Goal: Task Accomplishment & Management: Manage account settings

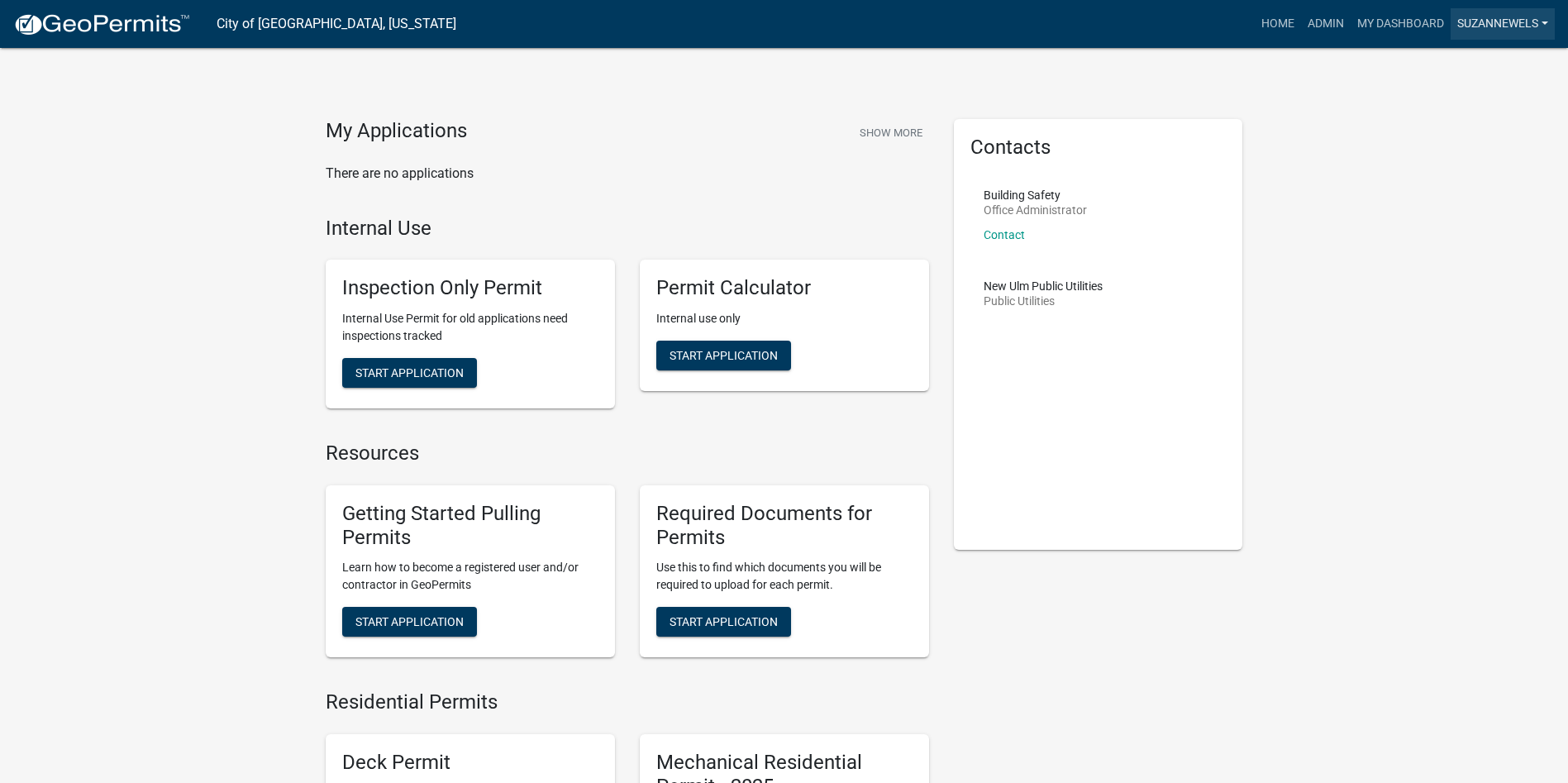
click at [1498, 15] on link "SuzanneWels" at bounding box center [1503, 23] width 104 height 31
click at [1477, 159] on link "Logout" at bounding box center [1489, 161] width 132 height 40
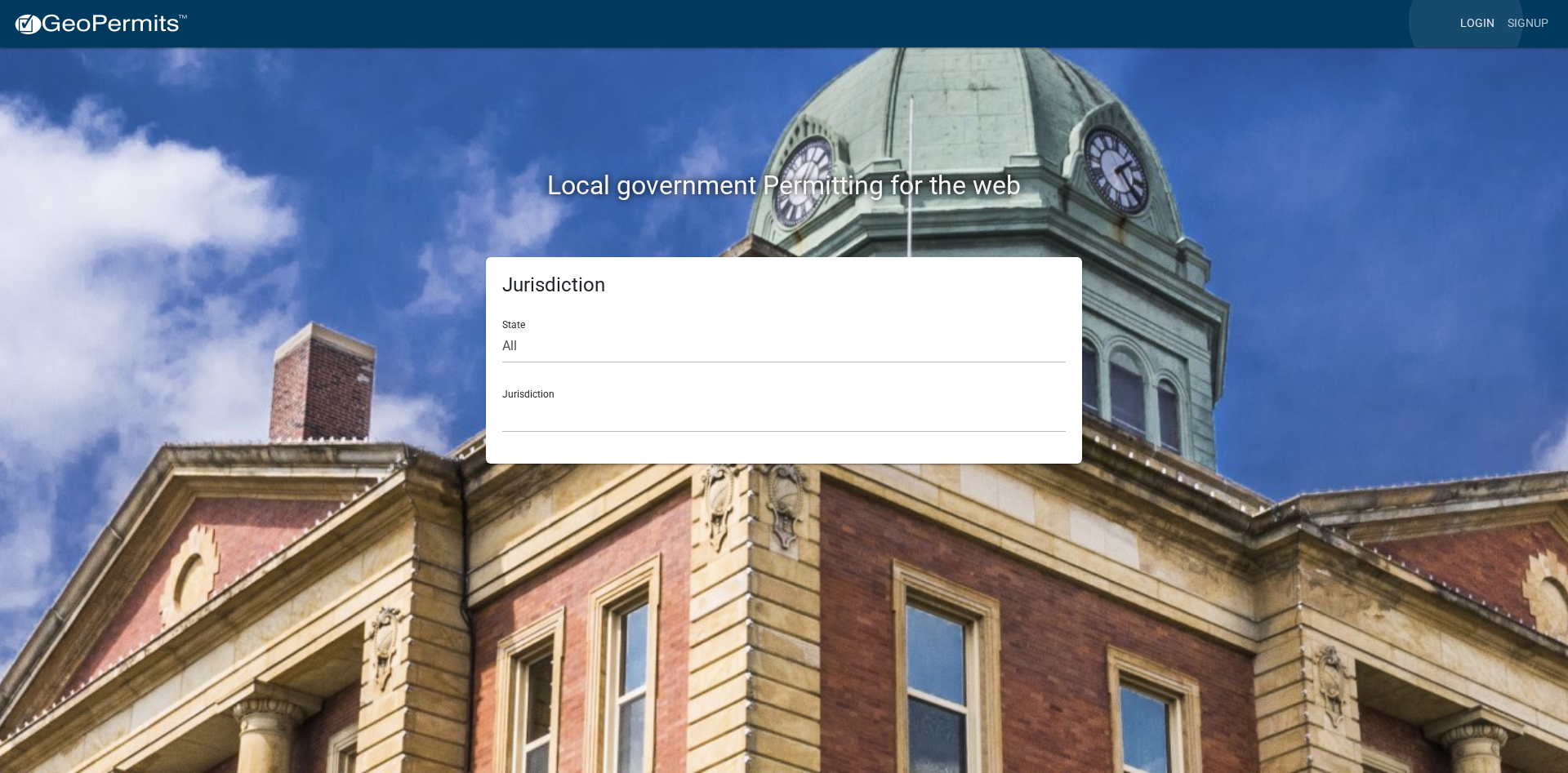
click at [1466, 22] on link "Login" at bounding box center [1478, 23] width 47 height 31
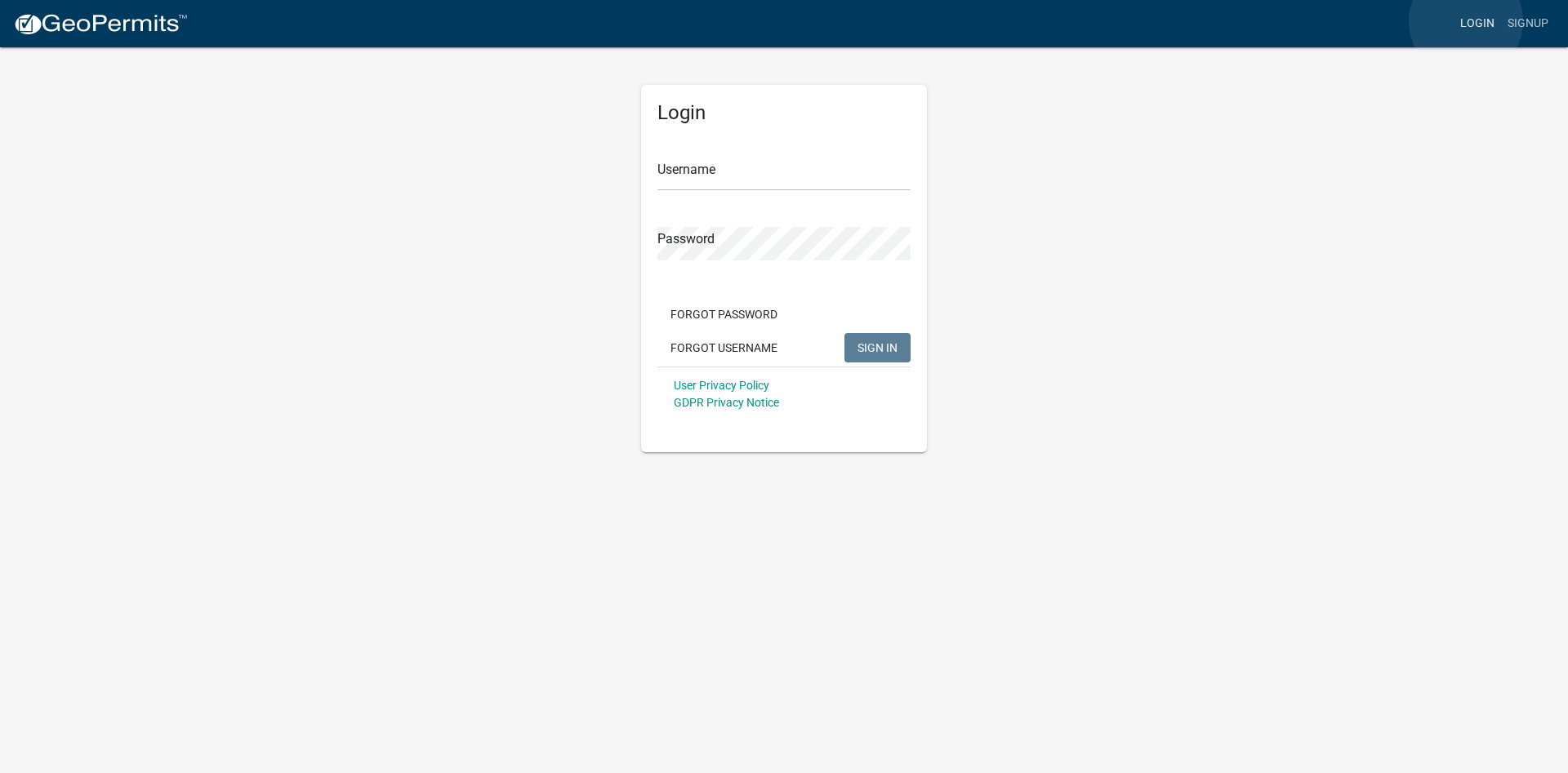
click at [1466, 22] on link "Login" at bounding box center [1478, 23] width 47 height 31
click at [773, 169] on input "SuzanneWels" at bounding box center [784, 175] width 253 height 34
type input "[PERSON_NAME]"
click at [844, 334] on button "SIGN IN" at bounding box center [877, 348] width 66 height 30
